Goal: Task Accomplishment & Management: Manage account settings

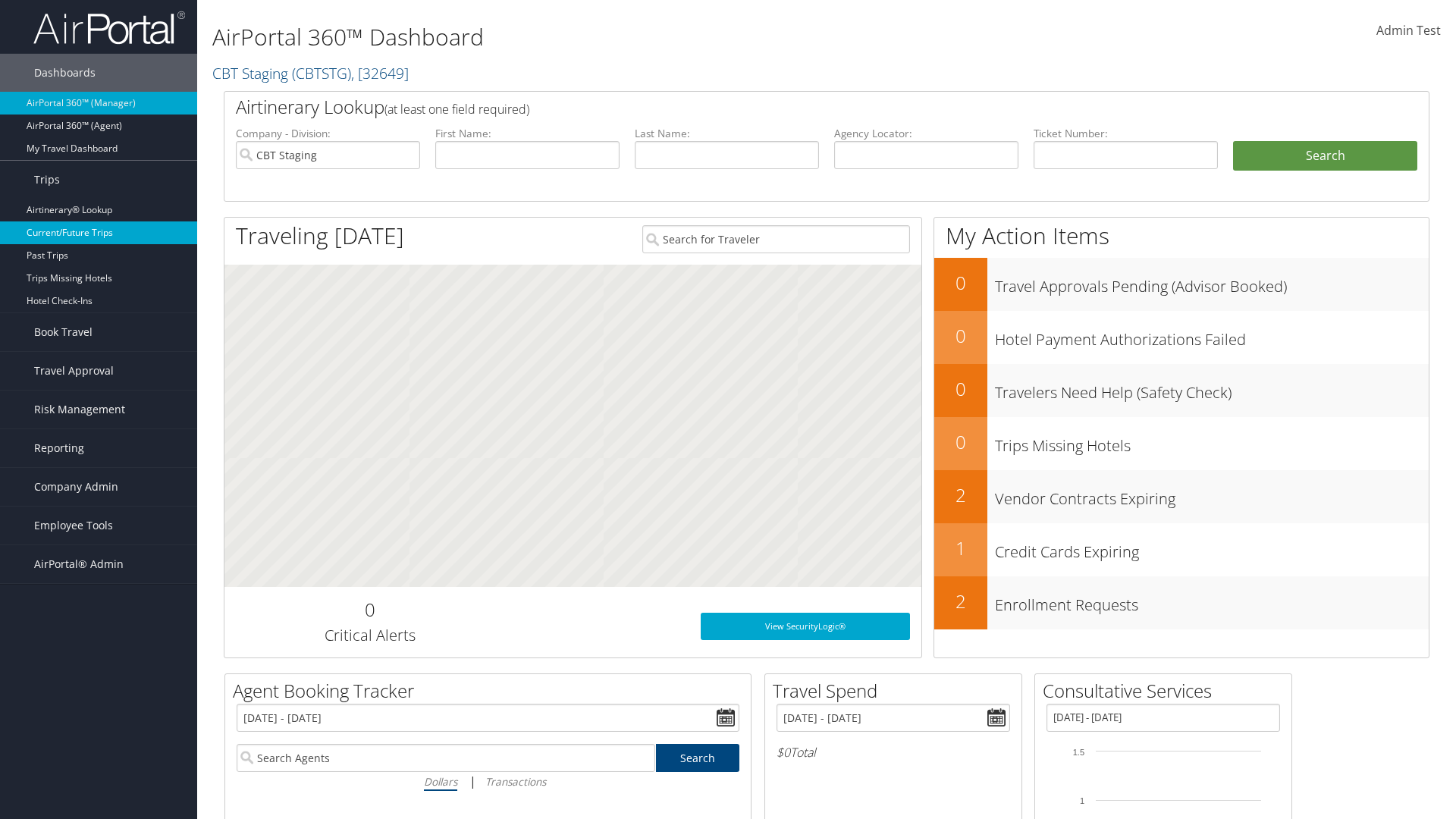
click at [98, 233] on link "Current/Future Trips" at bounding box center [98, 232] width 198 height 23
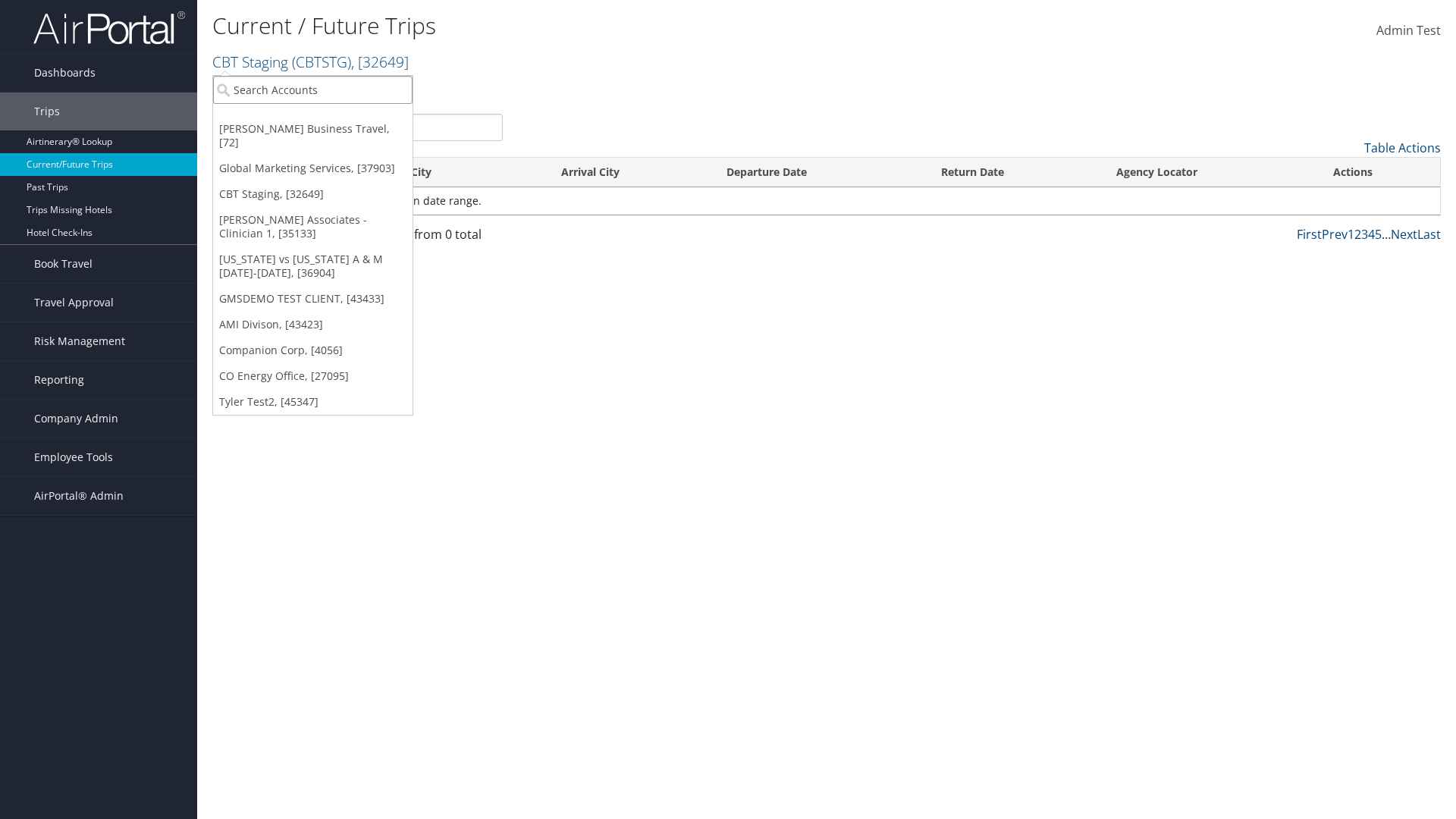
click at [313, 89] on input "search" at bounding box center [313, 89] width 199 height 28
type input "[PERSON_NAME] Business Travel"
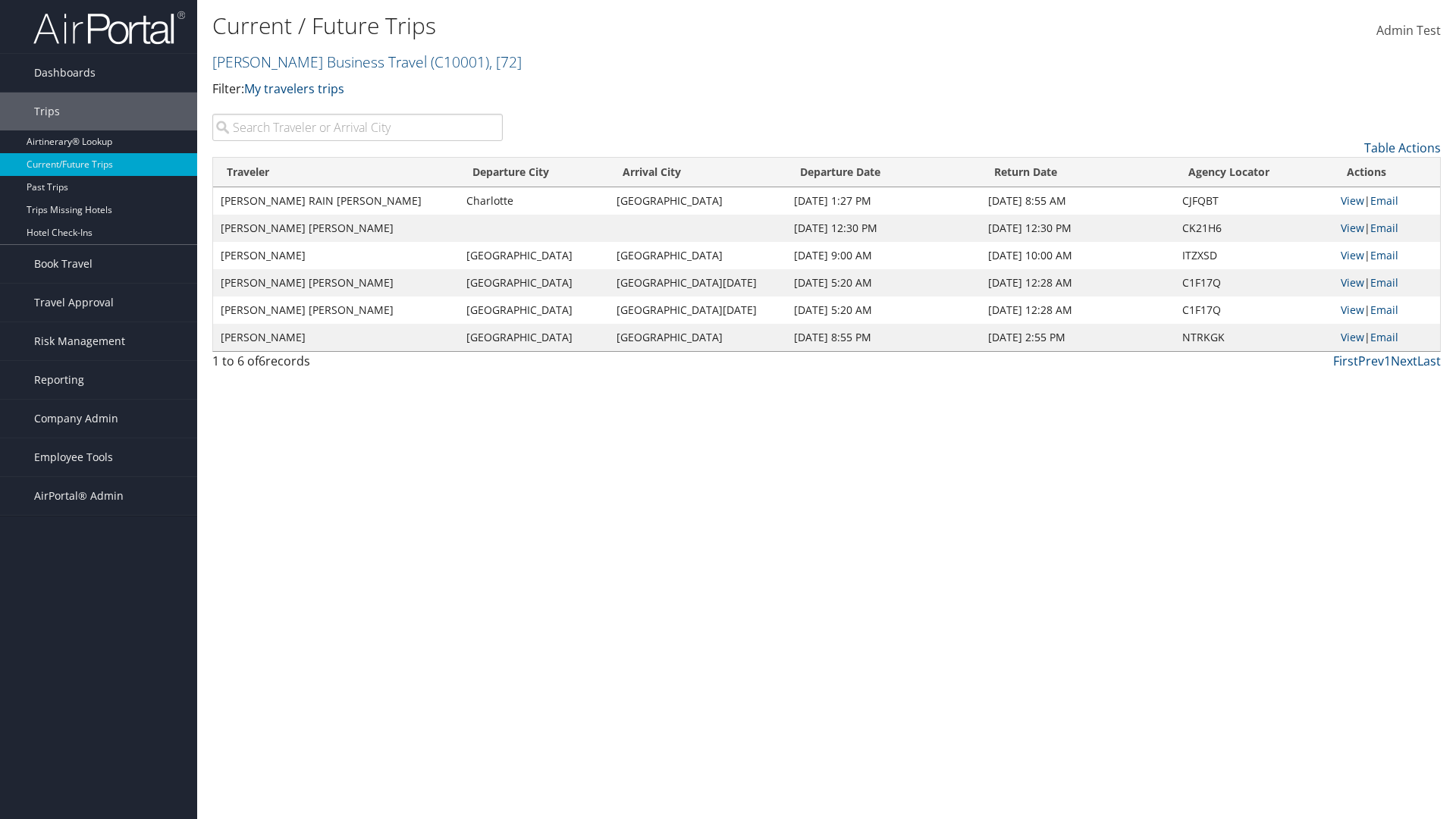
click at [357, 127] on input "search" at bounding box center [357, 128] width 291 height 28
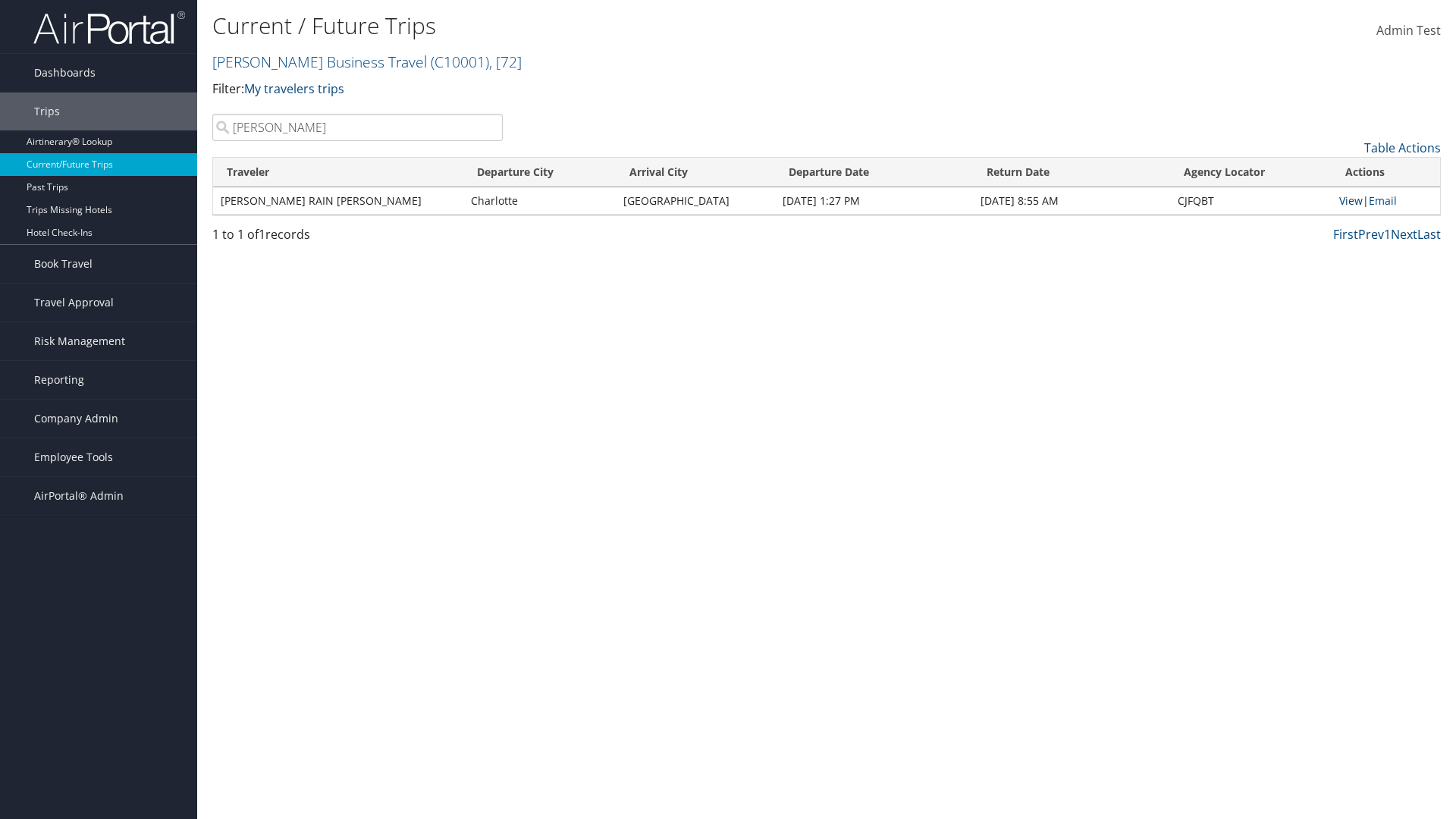
type input "[PERSON_NAME]"
click at [1348, 201] on link "View" at bounding box center [1351, 201] width 24 height 15
click at [98, 419] on span "Company Admin" at bounding box center [75, 419] width 84 height 38
click at [98, 734] on link "Airtinerary® Settings" at bounding box center [98, 745] width 198 height 23
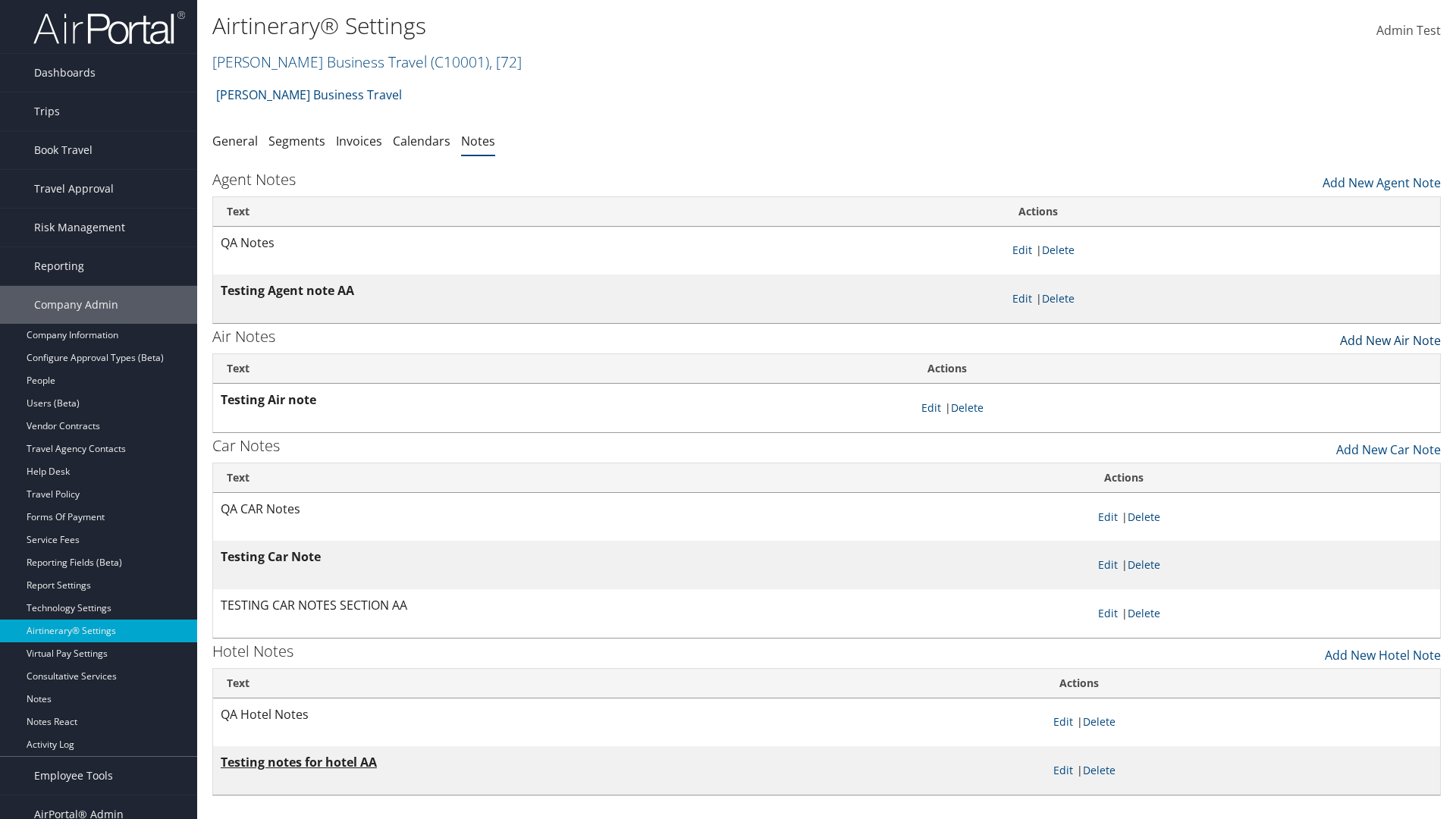
click at [1390, 336] on link "Add New Air Note" at bounding box center [1390, 337] width 101 height 26
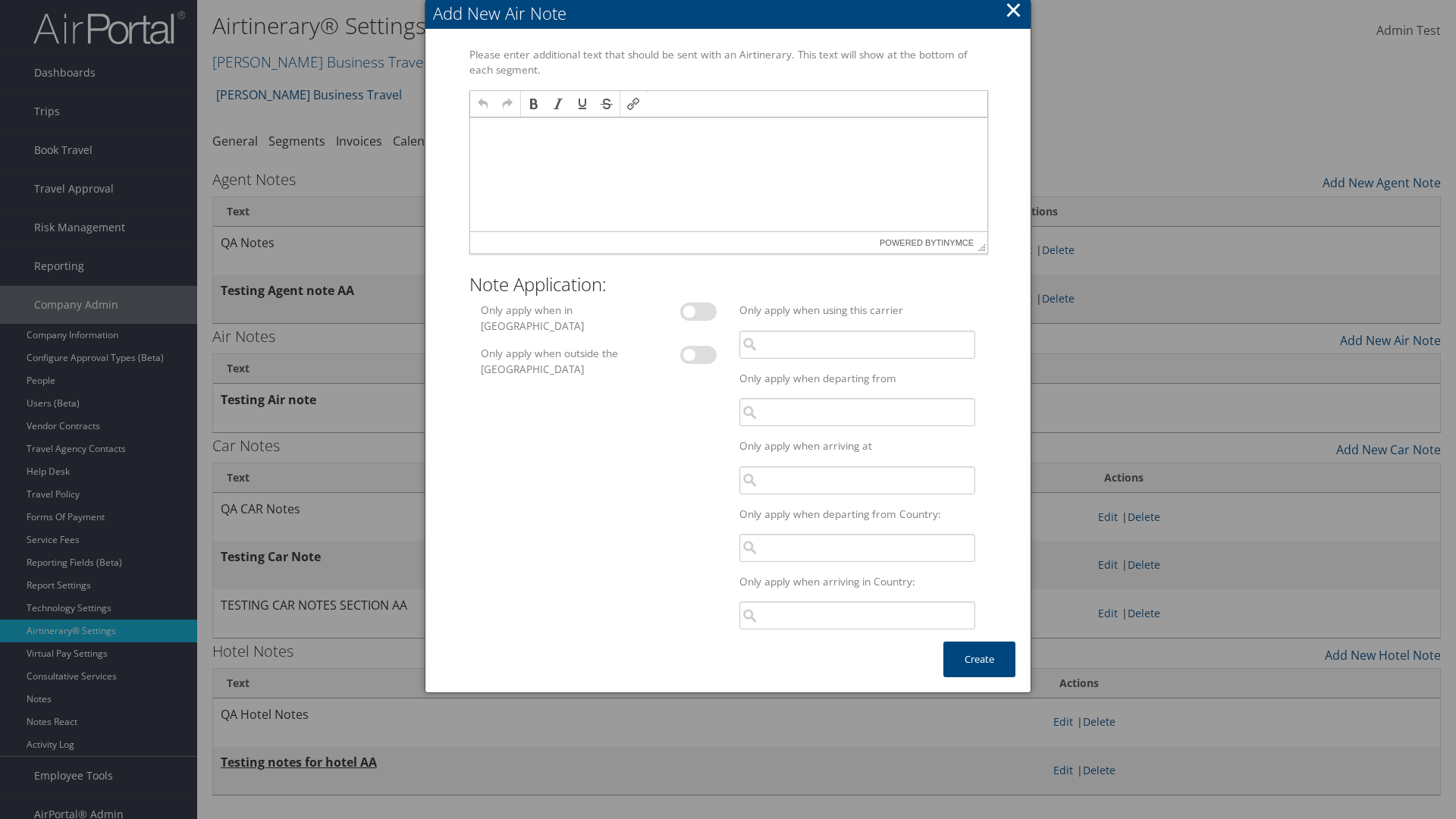
click at [728, 131] on p at bounding box center [728, 132] width 505 height 12
click at [979, 659] on button "Create" at bounding box center [979, 659] width 72 height 36
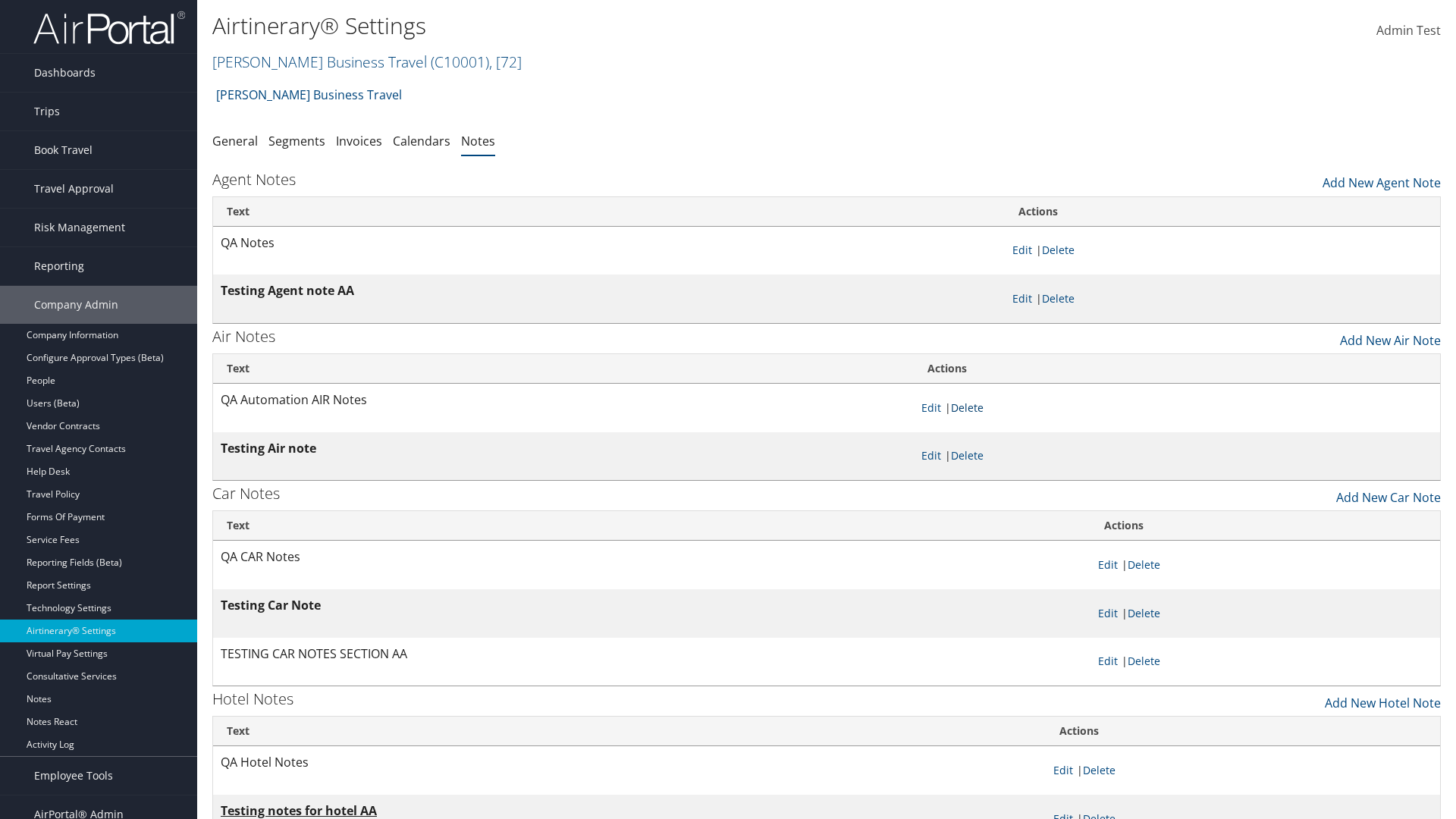
click at [970, 407] on link "Delete" at bounding box center [967, 407] width 33 height 15
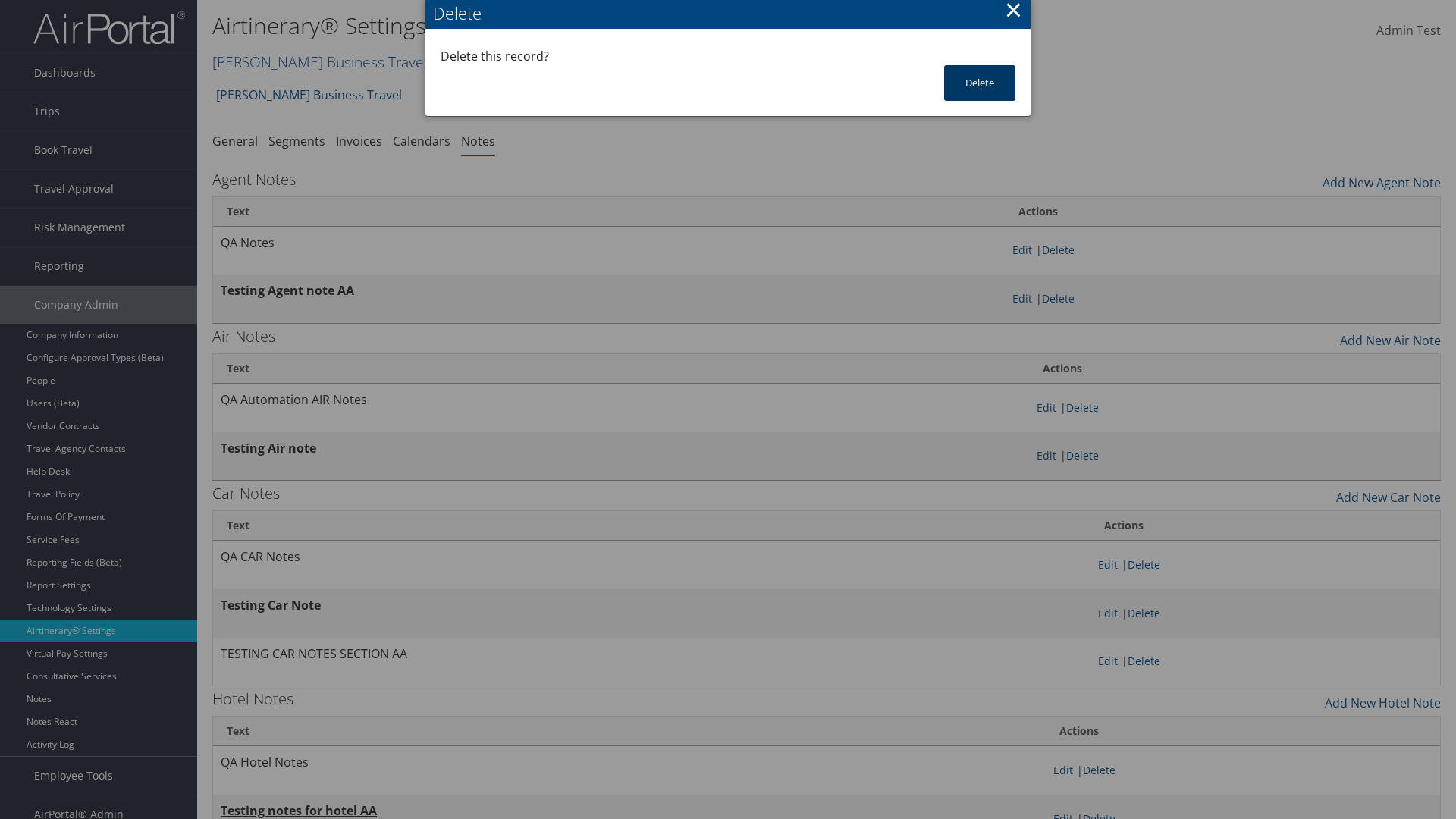
click at [980, 82] on button "Delete" at bounding box center [980, 83] width 71 height 36
